Goal: Information Seeking & Learning: Learn about a topic

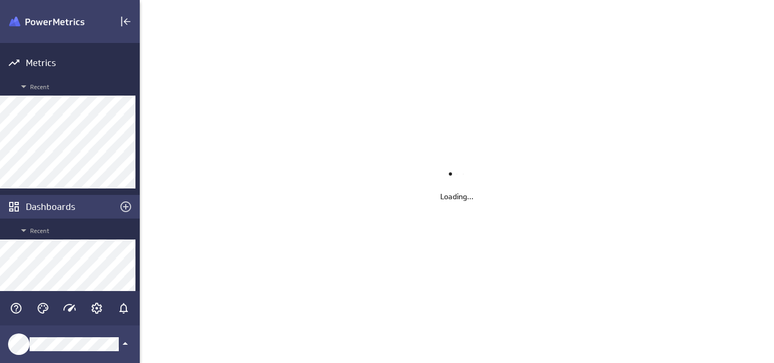
scroll to position [364, 634]
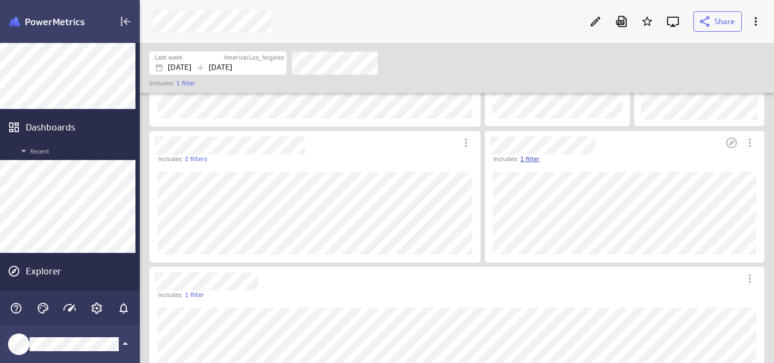
scroll to position [161, 0]
click at [728, 146] on icon "Open in Explorer" at bounding box center [731, 147] width 13 height 13
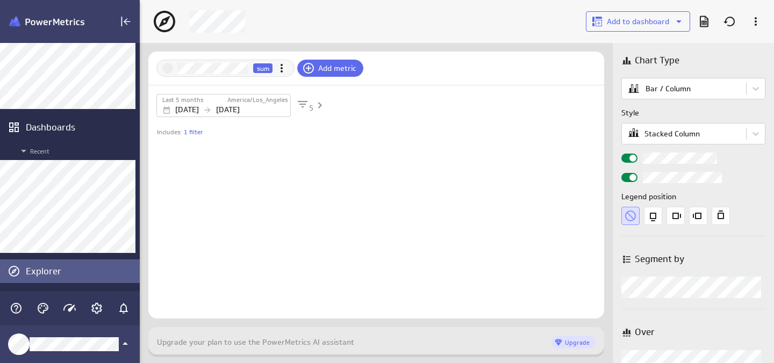
scroll to position [31, 456]
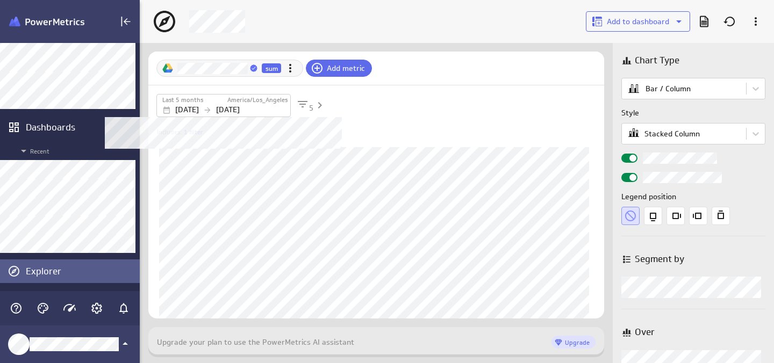
click at [206, 101] on div "Last 5 months" at bounding box center [194, 100] width 64 height 9
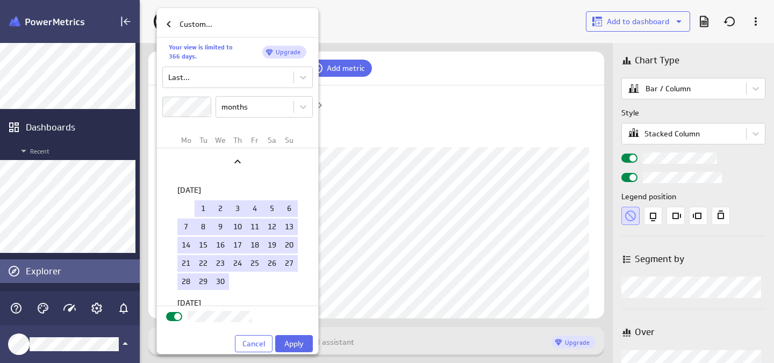
click at [0, 0] on input "checkbox" at bounding box center [0, 0] width 0 height 0
click at [285, 341] on span "Apply" at bounding box center [293, 344] width 19 height 10
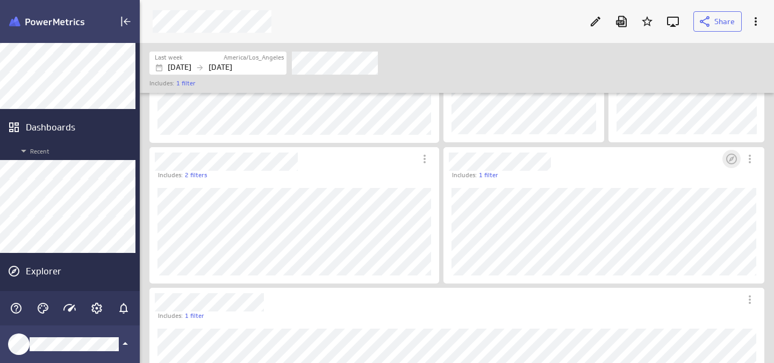
click at [730, 160] on icon "Open in Explorer" at bounding box center [731, 159] width 11 height 11
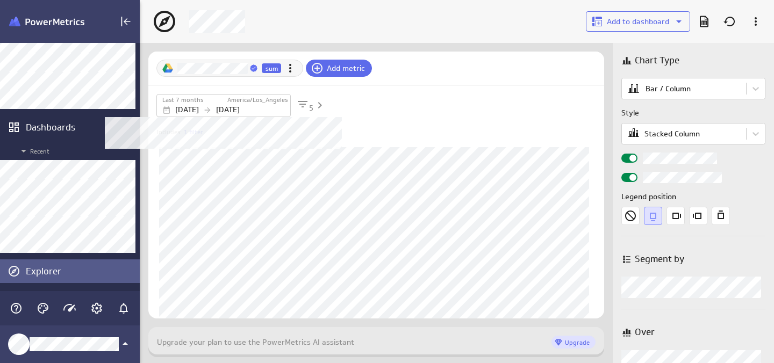
click at [212, 109] on icon "Filters" at bounding box center [207, 110] width 9 height 9
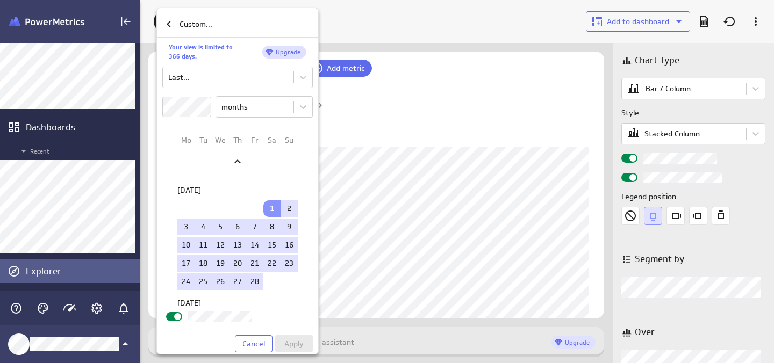
click at [176, 317] on span at bounding box center [177, 316] width 7 height 7
click at [0, 0] on input "checkbox" at bounding box center [0, 0] width 0 height 0
click at [306, 342] on button "Apply" at bounding box center [294, 343] width 38 height 17
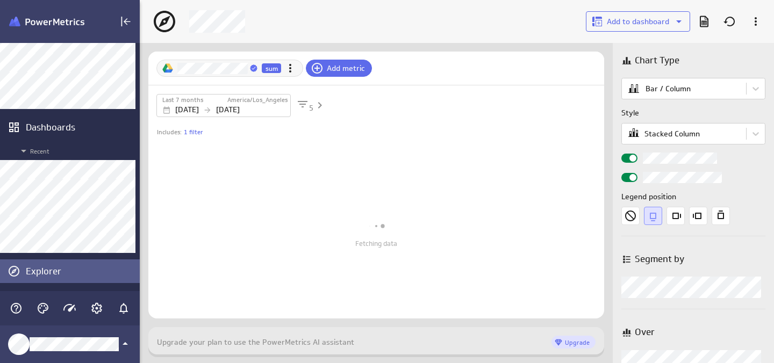
scroll to position [31, 456]
